Goal: Task Accomplishment & Management: Use online tool/utility

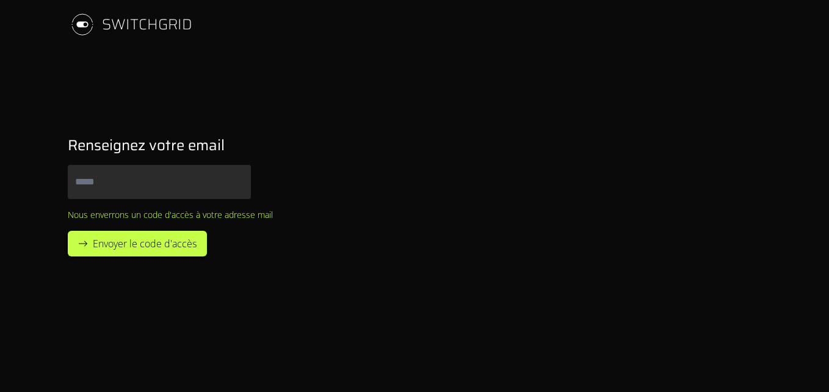
click at [158, 195] on input "Email" at bounding box center [159, 182] width 183 height 34
type input "**********"
click at [147, 249] on span "Envoyer le code d'accès" at bounding box center [145, 243] width 104 height 15
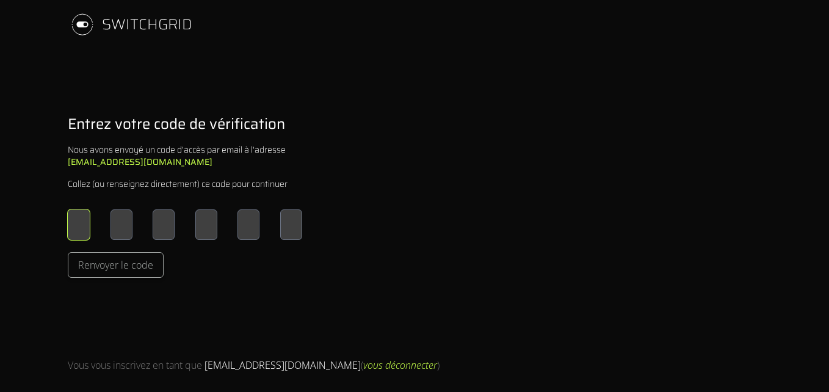
click at [83, 214] on input "Please enter OTP character 1" at bounding box center [79, 225] width 22 height 31
type input "*"
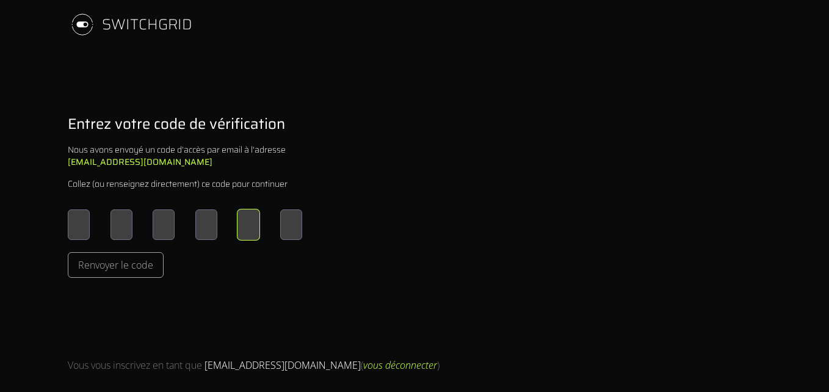
type input "*"
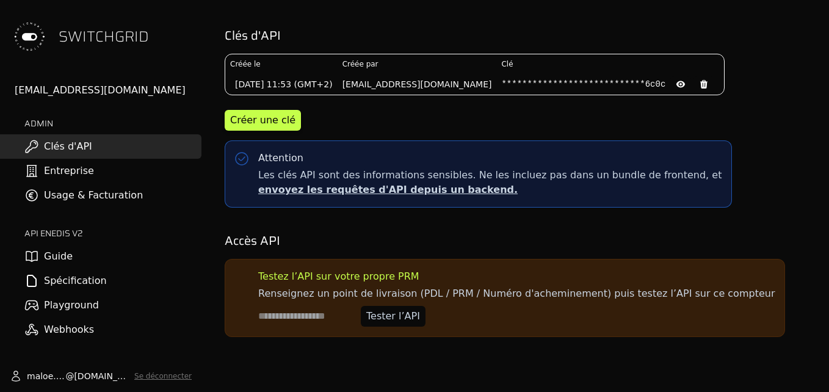
click at [312, 327] on input at bounding box center [307, 316] width 98 height 21
click at [301, 323] on input at bounding box center [307, 316] width 98 height 21
paste input "**********"
type input "**********"
click at [401, 324] on div "Tester l’API" at bounding box center [393, 316] width 54 height 15
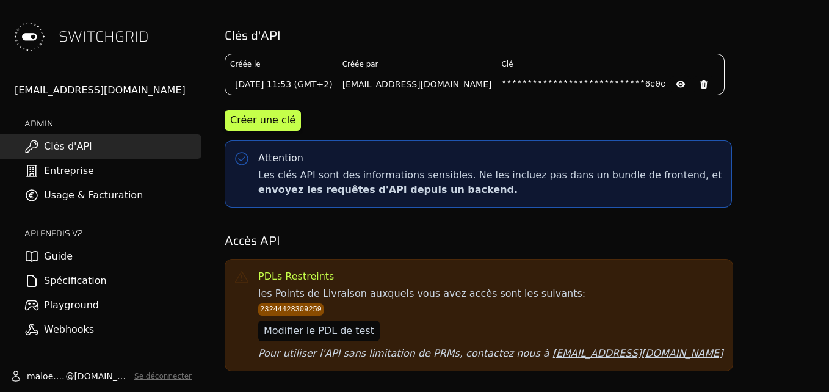
click at [307, 316] on code "23244428309259" at bounding box center [290, 310] width 65 height 12
click at [313, 316] on code "23244428309259" at bounding box center [290, 310] width 65 height 12
click at [312, 316] on code "23244428309259" at bounding box center [290, 310] width 65 height 12
click at [311, 316] on code "23244428309259" at bounding box center [290, 310] width 65 height 12
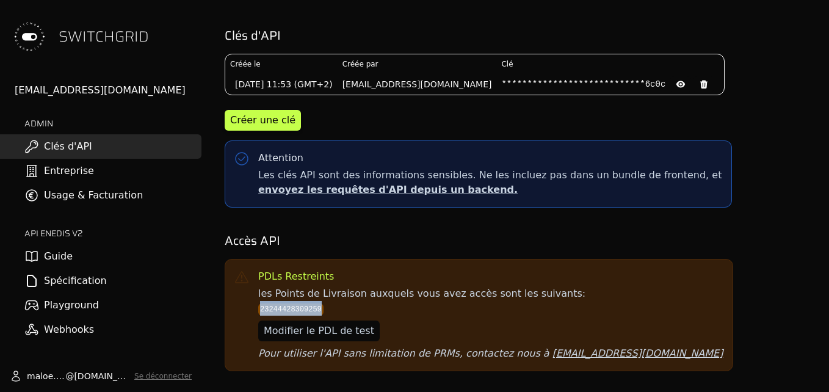
drag, startPoint x: 311, startPoint y: 319, endPoint x: 395, endPoint y: 313, distance: 84.5
click at [395, 313] on li "23244428309259" at bounding box center [490, 308] width 465 height 15
click at [43, 177] on link "Entreprise" at bounding box center [101, 171] width 202 height 24
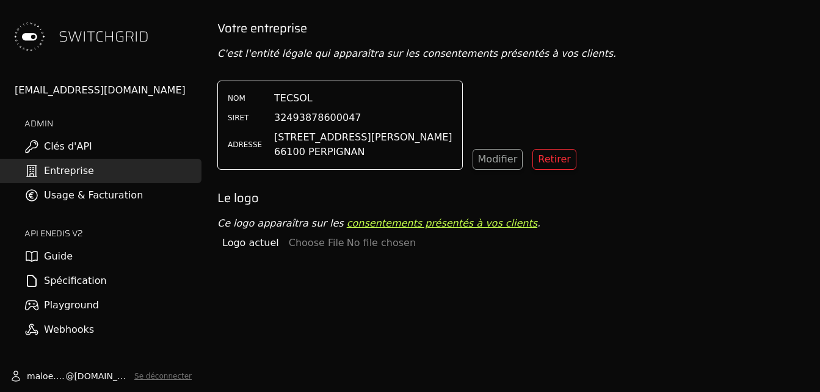
click at [103, 200] on link "Usage & Facturation" at bounding box center [101, 195] width 202 height 24
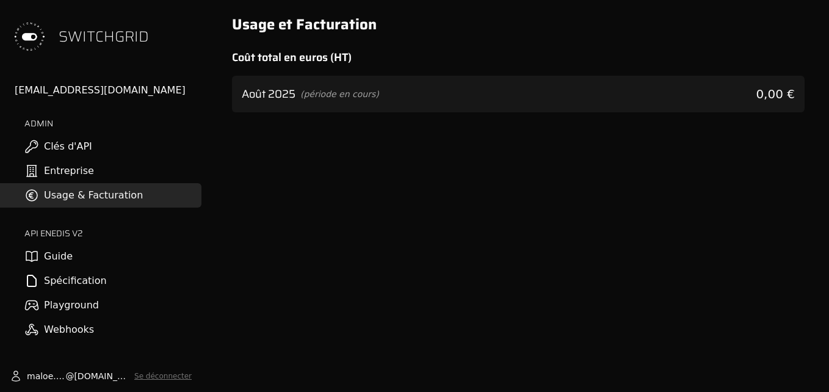
click at [89, 257] on link "Guide" at bounding box center [101, 256] width 202 height 24
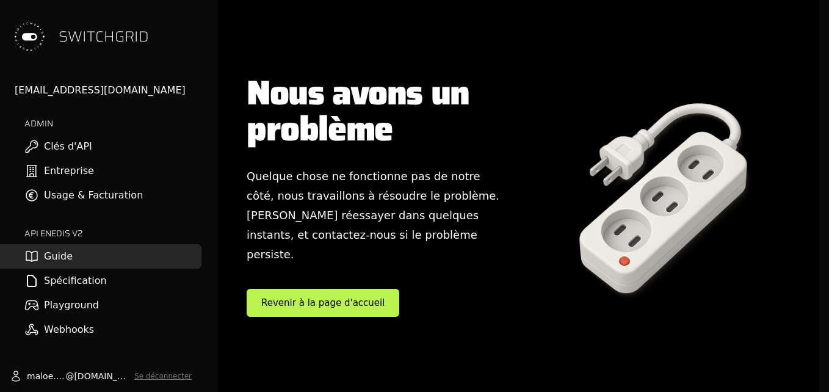
click at [104, 291] on link "Spécification" at bounding box center [101, 281] width 202 height 24
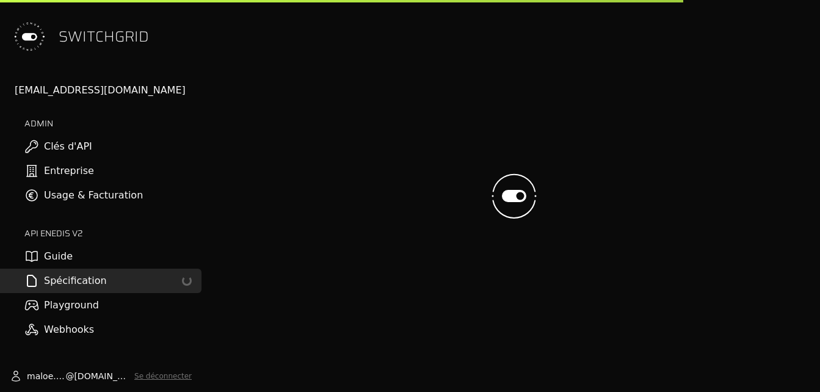
select select "**********"
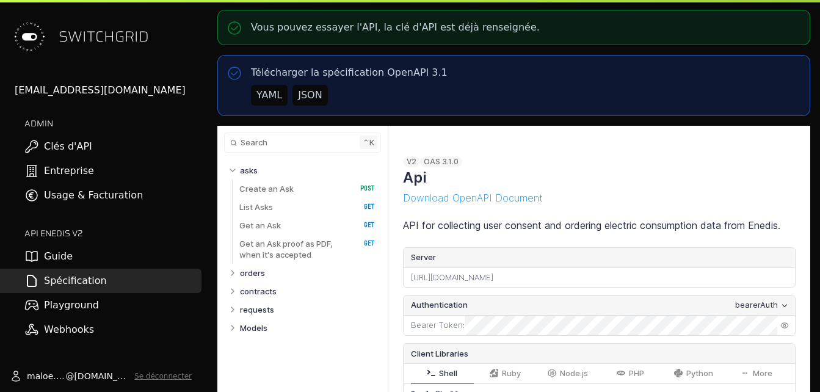
click at [132, 309] on link "Playground" at bounding box center [101, 305] width 202 height 24
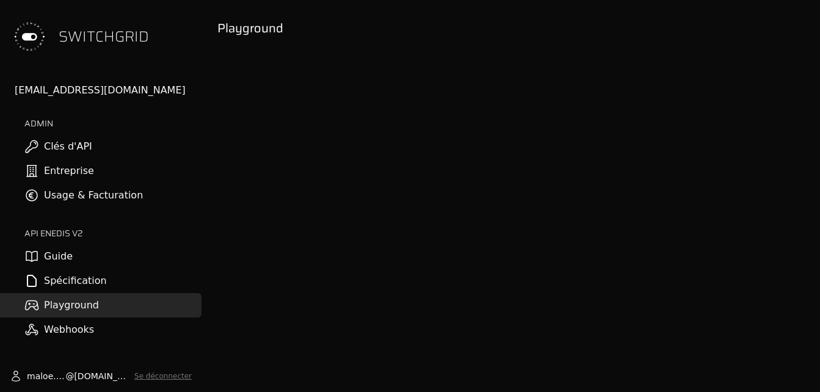
click at [539, 0] on html "SWITCHGRID [EMAIL_ADDRESS][DOMAIN_NAME] ADMIN Clés d'API Entreprise Usage & Fac…" at bounding box center [410, 196] width 820 height 392
click at [173, 378] on button "Se déconnecter" at bounding box center [162, 376] width 57 height 10
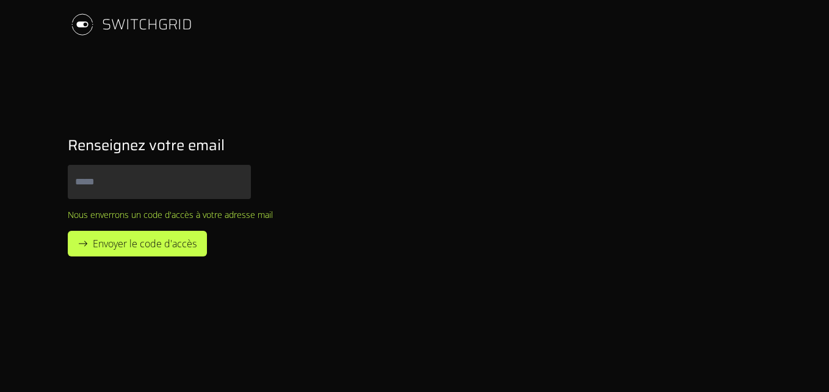
click at [238, 177] on input "Email" at bounding box center [159, 182] width 183 height 34
click at [313, 172] on div "Renseignez votre email Email Nous enverrons un code d'accès à votre adresse mai…" at bounding box center [185, 196] width 274 height 160
click at [224, 215] on div "Nous enverrons un code d'accès à votre adresse mail" at bounding box center [170, 215] width 205 height 12
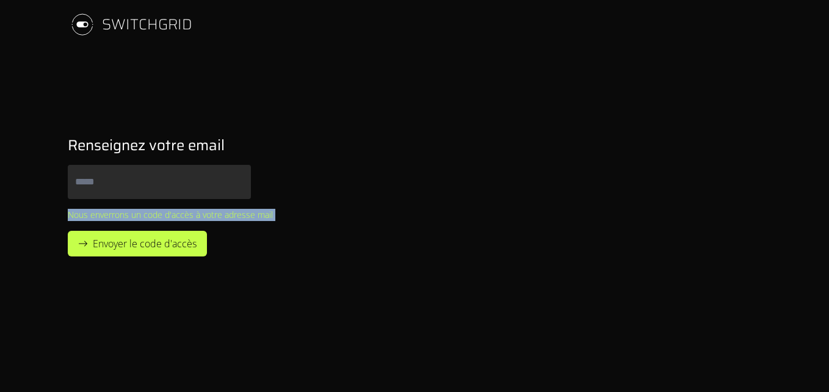
click at [224, 215] on div "Nous enverrons un code d'accès à votre adresse mail" at bounding box center [170, 215] width 205 height 12
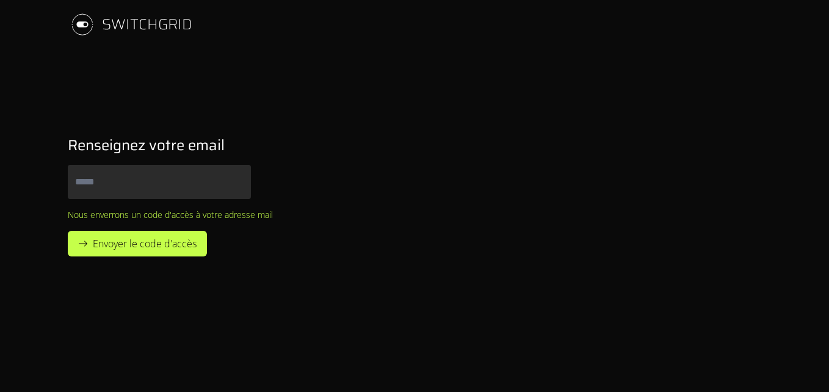
click at [164, 244] on span "Envoyer le code d'accès" at bounding box center [145, 243] width 104 height 15
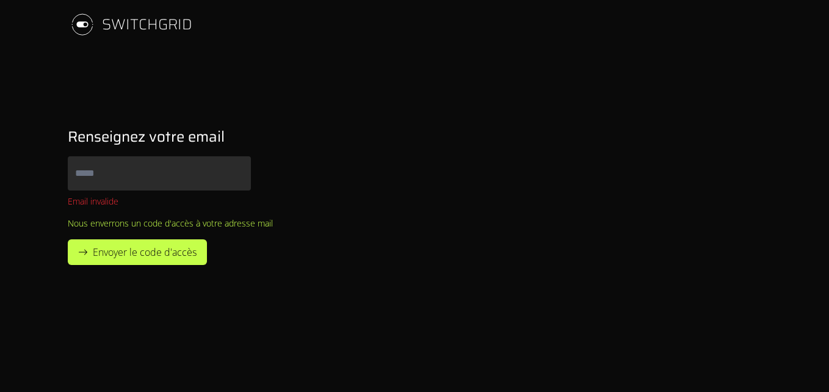
click at [194, 183] on input "Email" at bounding box center [159, 173] width 183 height 34
click at [147, 174] on input "Email" at bounding box center [159, 173] width 183 height 34
type input "**********"
click at [68, 239] on button "Envoyer le code d'accès" at bounding box center [137, 252] width 139 height 26
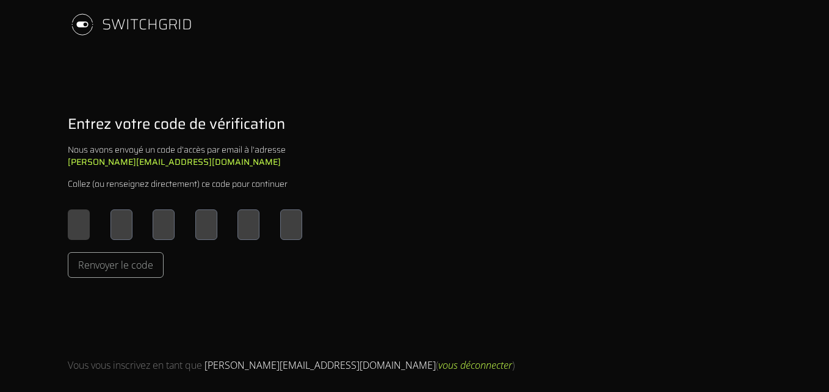
click at [88, 226] on input "Please enter OTP character 1" at bounding box center [79, 225] width 22 height 31
click at [79, 227] on input "Please enter OTP character 1" at bounding box center [79, 225] width 22 height 31
click at [79, 226] on input "Please enter OTP character 1" at bounding box center [79, 225] width 22 height 31
type input "*"
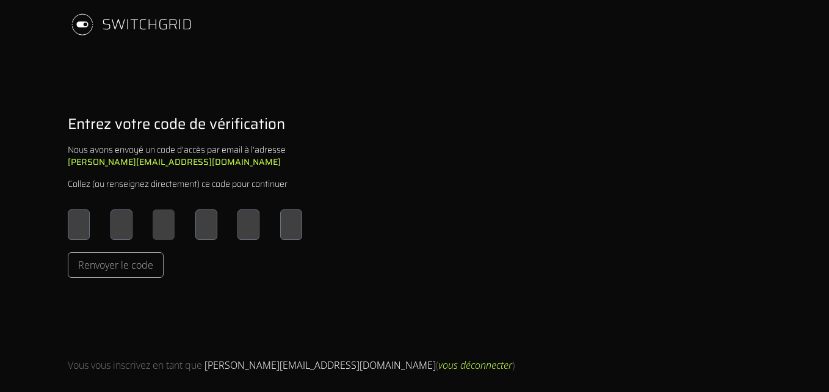
type input "*"
click at [208, 223] on input "Please enter OTP character 4" at bounding box center [206, 225] width 22 height 31
type input "*"
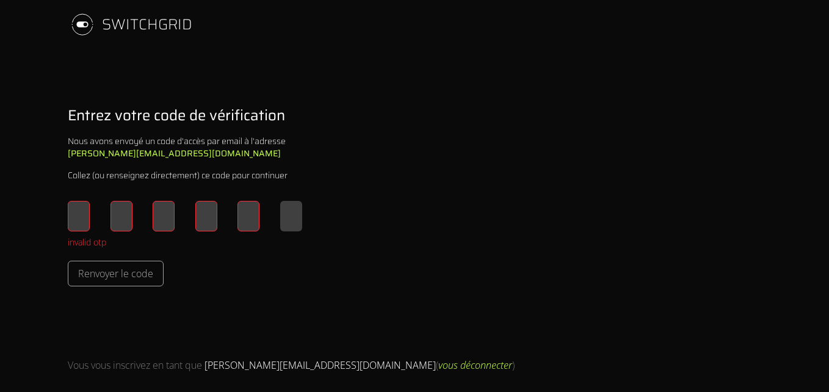
click at [297, 214] on input "*" at bounding box center [291, 216] width 22 height 31
type input "*"
